Goal: Information Seeking & Learning: Check status

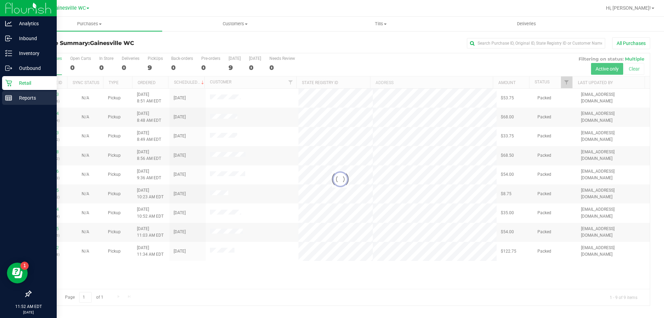
click at [25, 102] on p "Reports" at bounding box center [33, 98] width 42 height 8
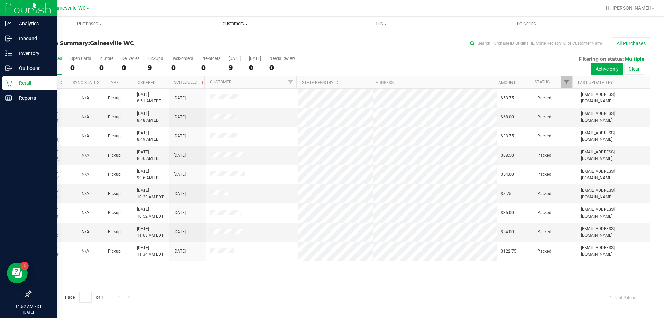
click at [244, 23] on span "Customers" at bounding box center [235, 24] width 145 height 6
click at [32, 97] on p "Reports" at bounding box center [33, 98] width 42 height 8
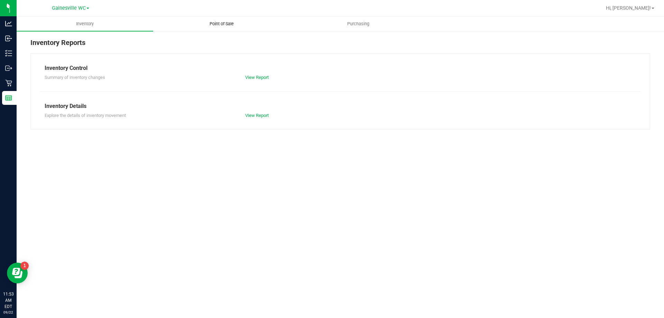
click at [228, 24] on span "Point of Sale" at bounding box center [221, 24] width 43 height 6
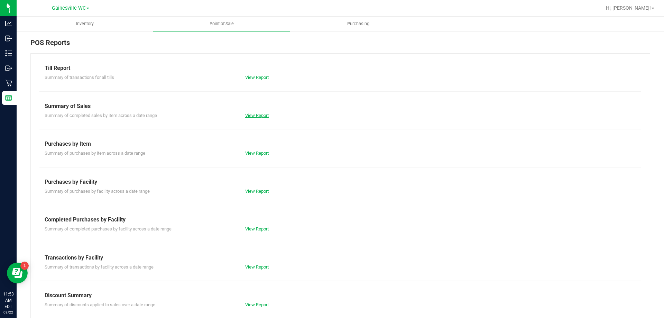
click at [256, 113] on link "View Report" at bounding box center [257, 115] width 24 height 5
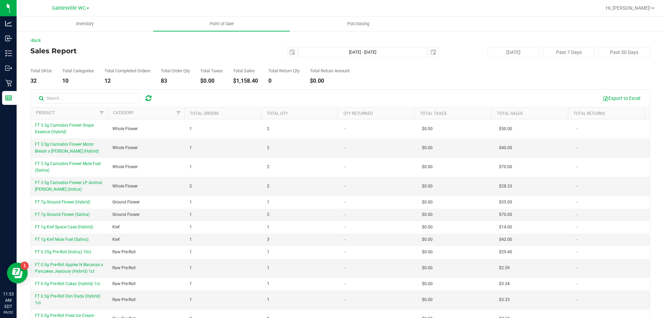
click at [294, 54] on div "[DATE] [DATE] - [DATE] [DATE]" at bounding box center [338, 52] width 212 height 10
click at [289, 55] on span "select" at bounding box center [293, 52] width 10 height 10
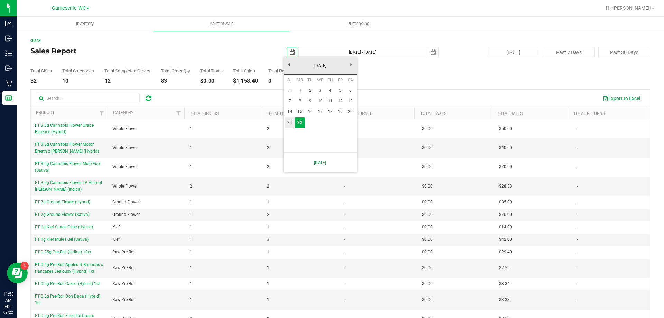
drag, startPoint x: 290, startPoint y: 126, endPoint x: 291, endPoint y: 121, distance: 4.2
click at [290, 126] on link "21" at bounding box center [290, 122] width 10 height 11
type input "[DATE]"
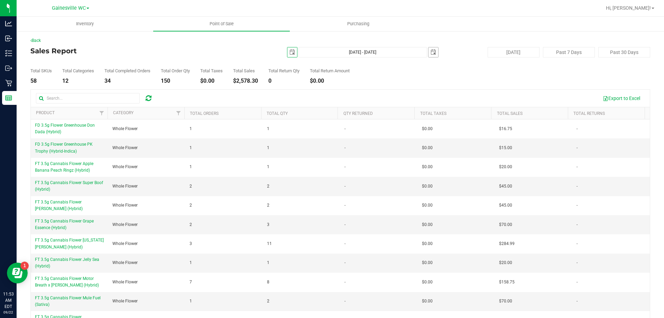
click at [433, 55] on span "select" at bounding box center [434, 52] width 10 height 10
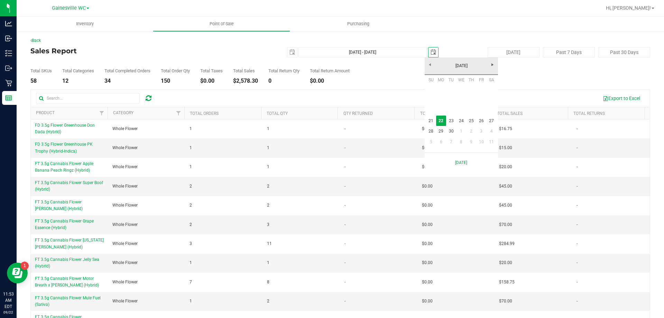
scroll to position [0, 17]
click at [432, 119] on link "21" at bounding box center [431, 121] width 10 height 11
type input "[DATE] - [DATE]"
type input "[DATE]"
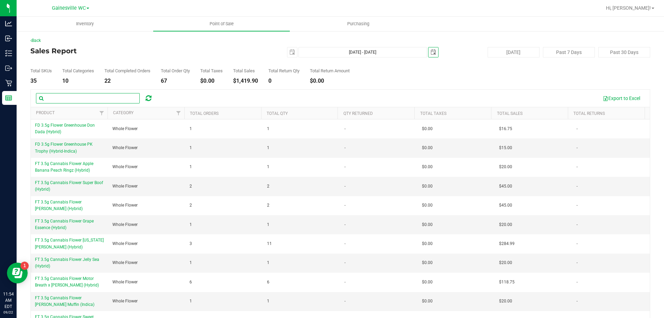
click at [85, 98] on input "text" at bounding box center [88, 98] width 104 height 10
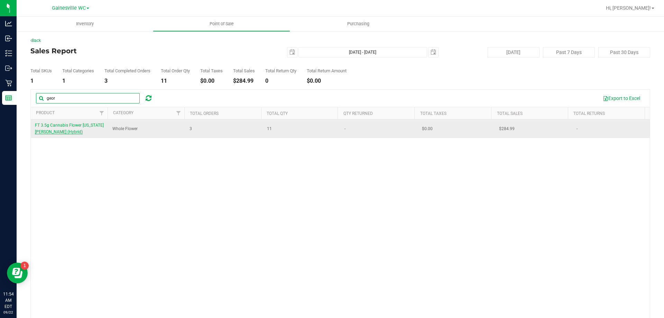
type input "geor"
click at [73, 124] on span "FT 3.5g Cannabis Flower [US_STATE][PERSON_NAME] (Hybrid)" at bounding box center [69, 128] width 69 height 11
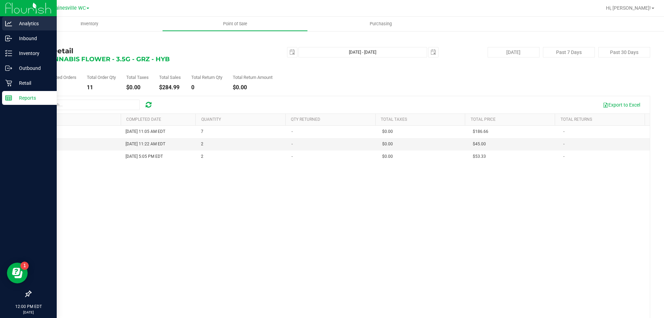
click at [25, 26] on p "Analytics" at bounding box center [33, 23] width 42 height 8
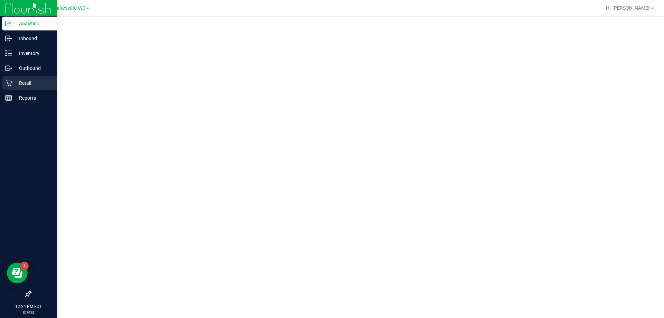
click at [12, 80] on p "Retail" at bounding box center [33, 83] width 42 height 8
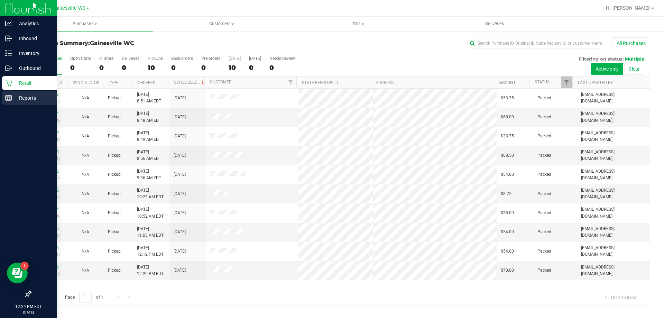
click at [19, 98] on p "Reports" at bounding box center [33, 98] width 42 height 8
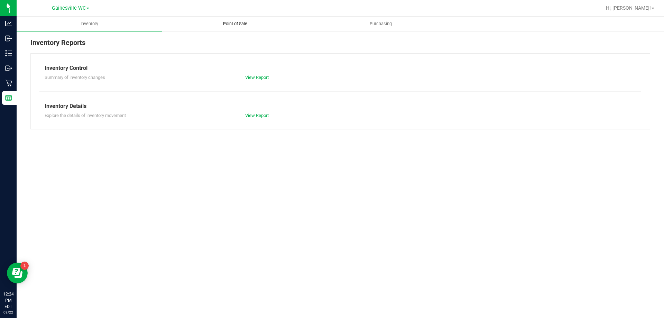
click at [233, 22] on span "Point of Sale" at bounding box center [235, 24] width 43 height 6
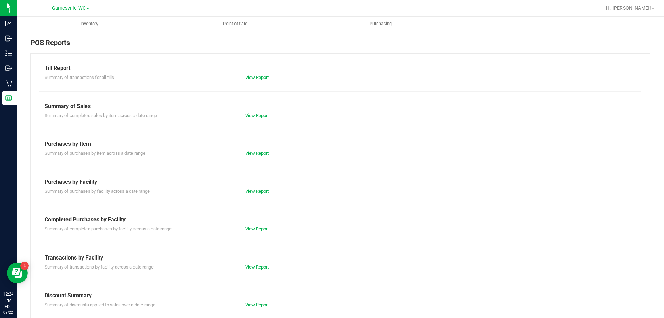
click at [249, 228] on link "View Report" at bounding box center [257, 228] width 24 height 5
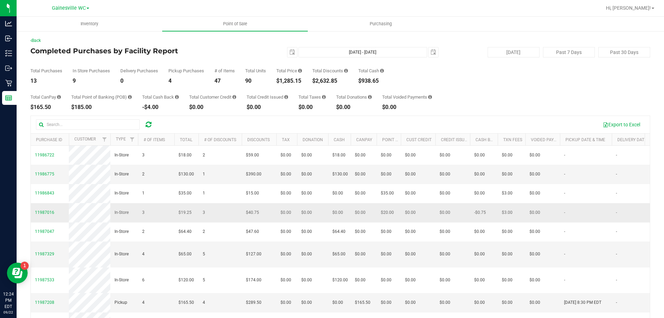
click at [254, 222] on td "$40.75" at bounding box center [259, 212] width 35 height 19
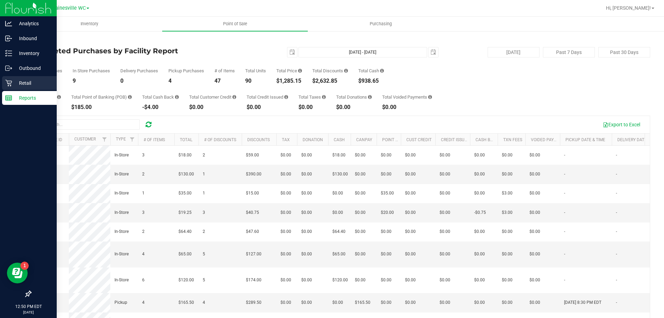
click at [26, 84] on p "Retail" at bounding box center [33, 83] width 42 height 8
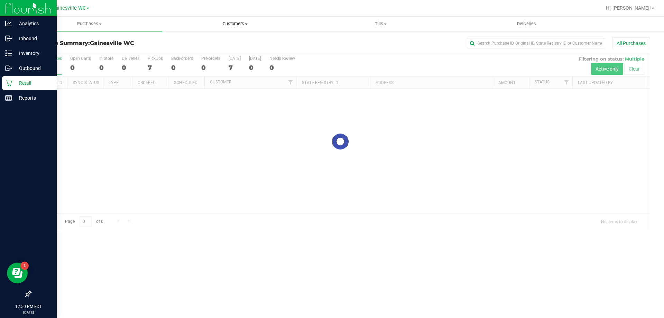
click at [238, 24] on span "Customers" at bounding box center [235, 24] width 145 height 6
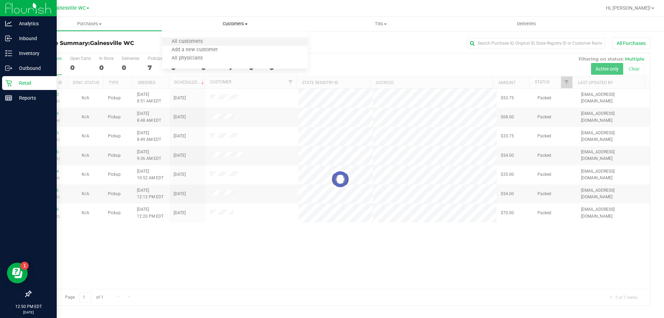
click at [228, 39] on li "All customers" at bounding box center [235, 42] width 146 height 8
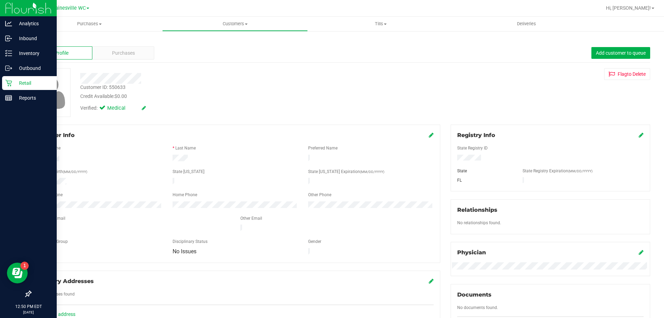
click at [116, 43] on div "Back" at bounding box center [340, 40] width 620 height 6
click at [115, 48] on div "Purchases" at bounding box center [123, 52] width 62 height 13
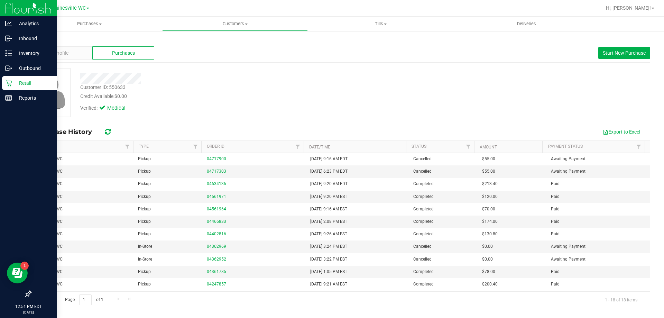
click at [32, 82] on p "Retail" at bounding box center [33, 83] width 42 height 8
